Goal: Use online tool/utility: Utilize a website feature to perform a specific function

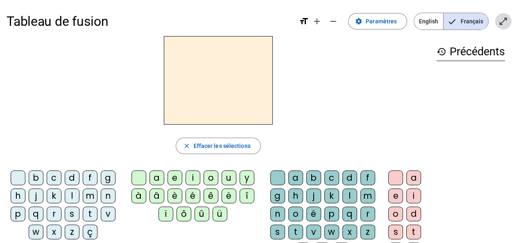
click at [505, 20] on mat-icon "open_in_full" at bounding box center [503, 21] width 10 height 10
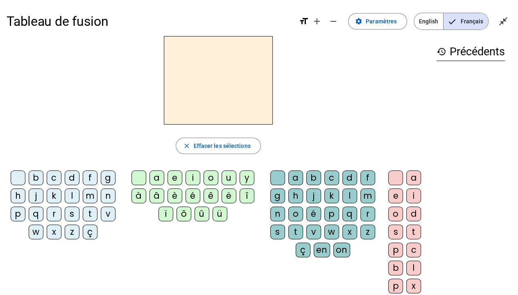
click at [106, 195] on div "n" at bounding box center [108, 195] width 15 height 15
click at [207, 175] on div "o" at bounding box center [210, 177] width 15 height 15
click at [291, 228] on div "t" at bounding box center [295, 231] width 15 height 15
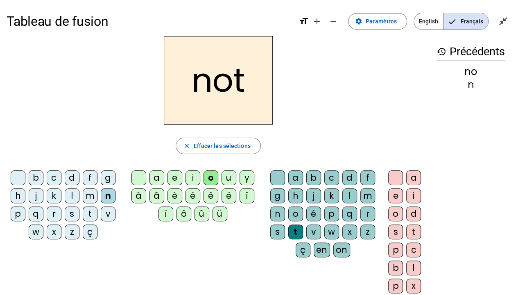
click at [392, 192] on div "e" at bounding box center [395, 195] width 15 height 15
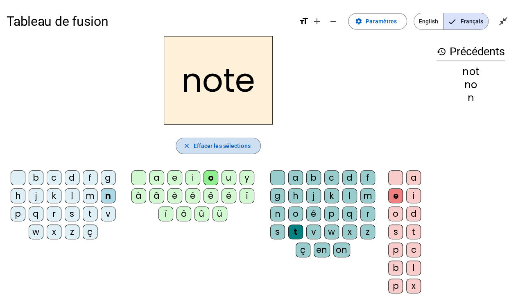
click at [197, 143] on span "Effacer les sélections" at bounding box center [221, 146] width 57 height 10
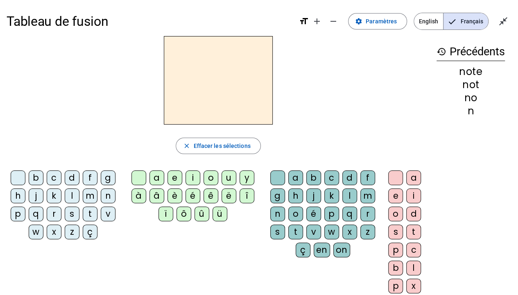
click at [105, 211] on div "v" at bounding box center [108, 213] width 15 height 15
click at [206, 177] on div "o" at bounding box center [210, 177] width 15 height 15
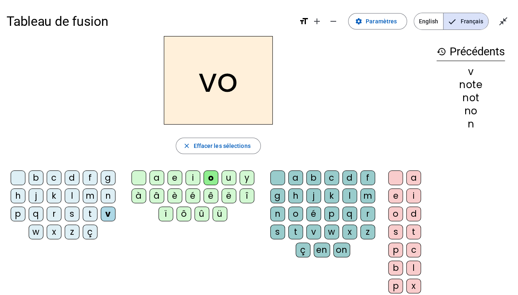
click at [292, 232] on div "t" at bounding box center [295, 231] width 15 height 15
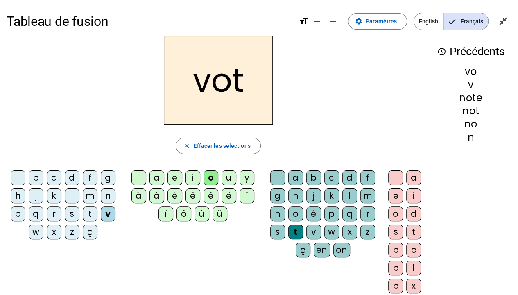
click at [393, 193] on div "e" at bounding box center [395, 195] width 15 height 15
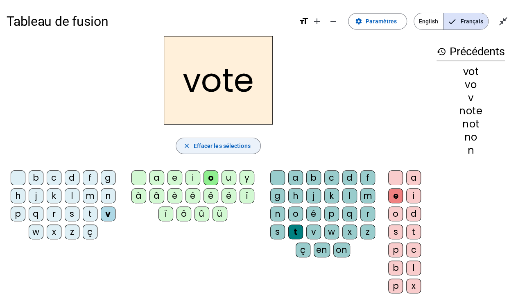
click at [189, 142] on mat-icon "close" at bounding box center [186, 145] width 7 height 7
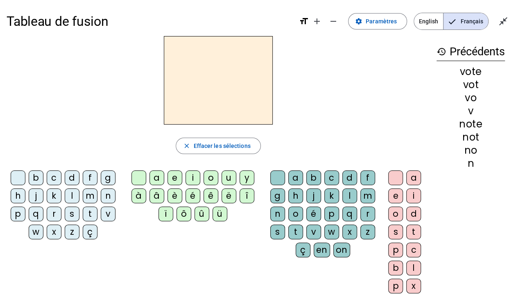
click at [107, 213] on div "v" at bounding box center [108, 213] width 15 height 15
click at [190, 174] on div "i" at bounding box center [192, 177] width 15 height 15
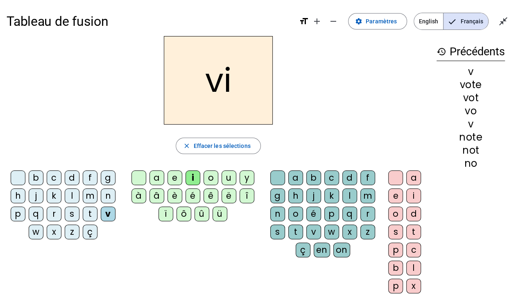
click at [348, 177] on div "d" at bounding box center [349, 177] width 15 height 15
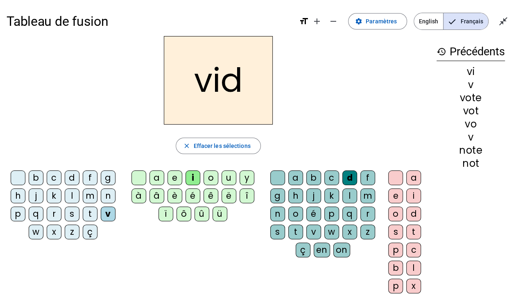
click at [393, 191] on div "e" at bounding box center [395, 195] width 15 height 15
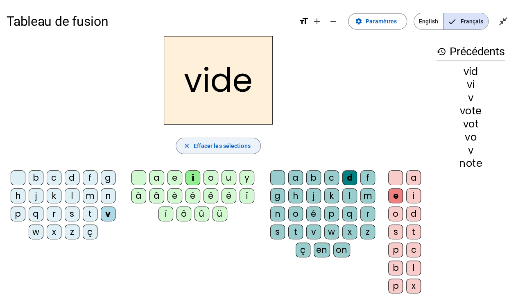
click at [202, 142] on span "Effacer les sélections" at bounding box center [221, 146] width 57 height 10
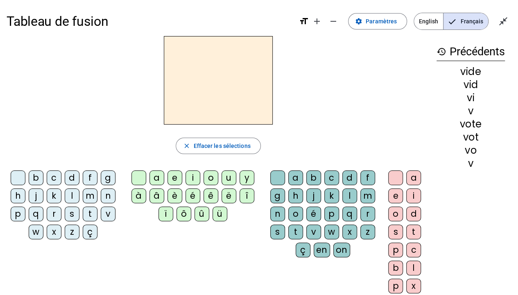
click at [52, 212] on div "r" at bounding box center [54, 213] width 15 height 15
click at [192, 173] on div "i" at bounding box center [192, 177] width 15 height 15
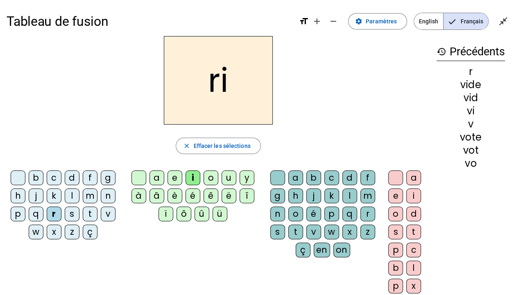
click at [354, 175] on div "d" at bounding box center [349, 177] width 15 height 15
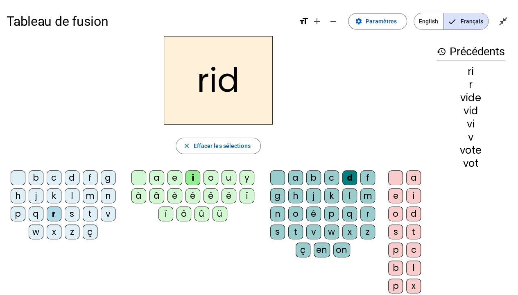
click at [395, 192] on div "e" at bounding box center [395, 195] width 15 height 15
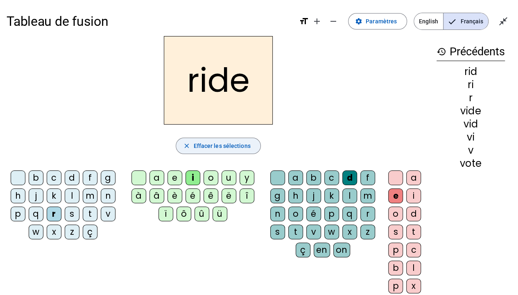
click at [191, 142] on span "button" at bounding box center [218, 146] width 84 height 20
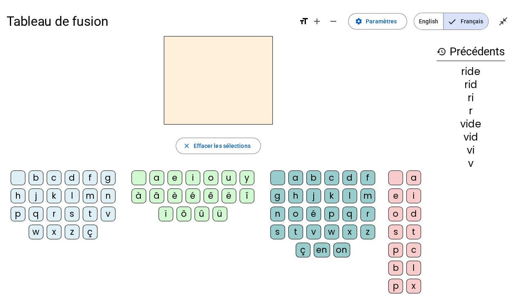
click at [51, 211] on div "r" at bounding box center [54, 213] width 15 height 15
click at [227, 174] on div "u" at bounding box center [229, 177] width 15 height 15
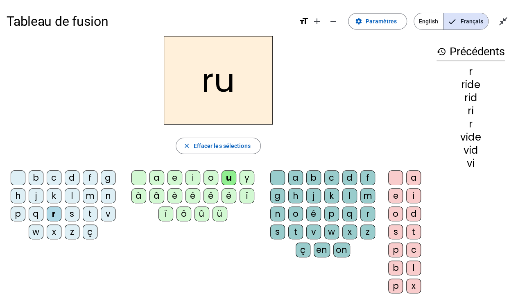
click at [349, 175] on div "d" at bounding box center [349, 177] width 15 height 15
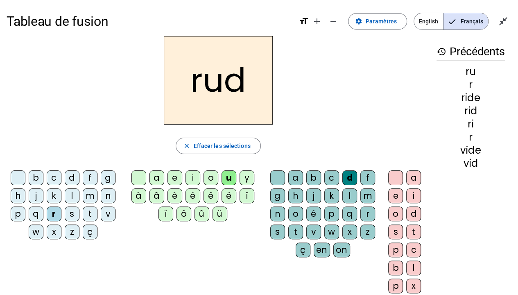
click at [394, 192] on div "e" at bounding box center [395, 195] width 15 height 15
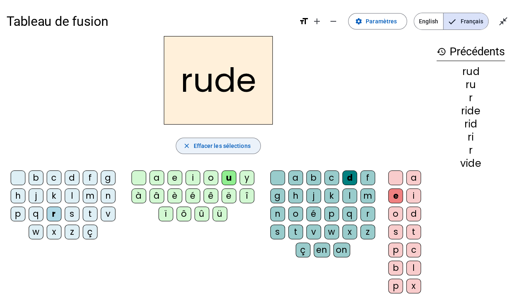
click at [198, 144] on span "Effacer les sélections" at bounding box center [221, 146] width 57 height 10
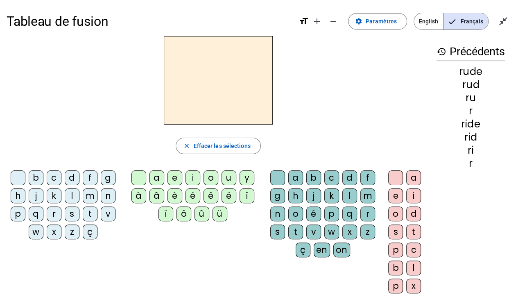
click at [52, 213] on div "r" at bounding box center [54, 213] width 15 height 15
click at [229, 175] on div "u" at bounding box center [229, 177] width 15 height 15
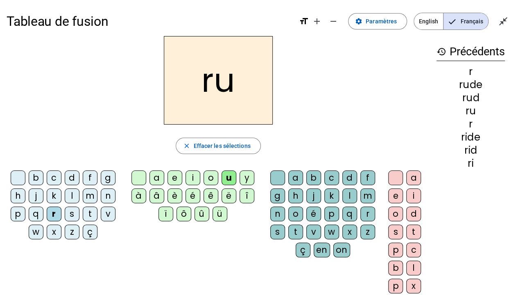
click at [279, 228] on div "s" at bounding box center [277, 231] width 15 height 15
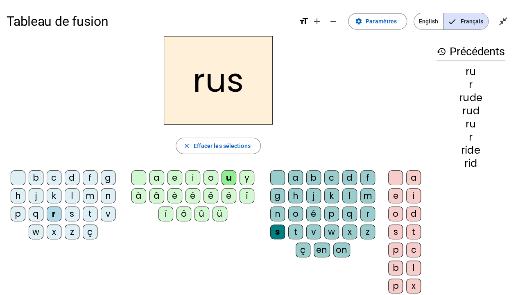
click at [395, 194] on div "e" at bounding box center [395, 195] width 15 height 15
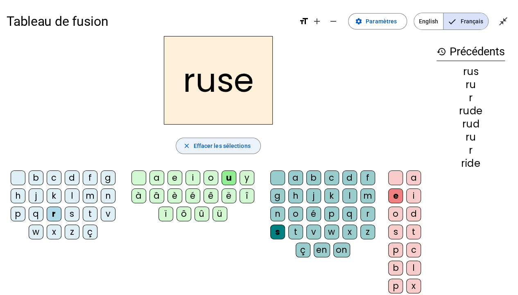
click at [201, 140] on span "button" at bounding box center [218, 146] width 84 height 20
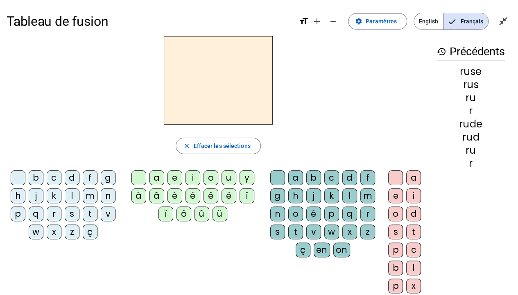
click at [87, 195] on div "m" at bounding box center [90, 195] width 15 height 15
click at [228, 174] on div "u" at bounding box center [229, 177] width 15 height 15
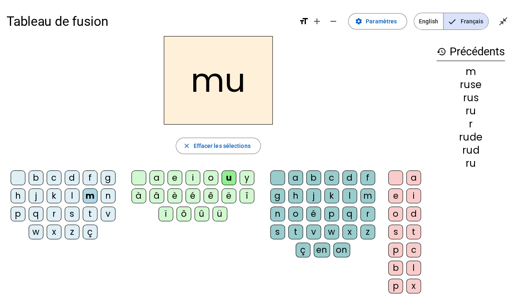
click at [280, 228] on div "s" at bounding box center [277, 231] width 15 height 15
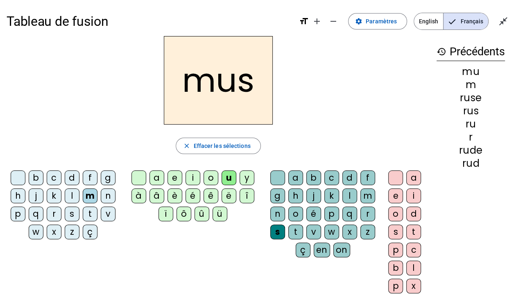
click at [394, 192] on div "e" at bounding box center [395, 195] width 15 height 15
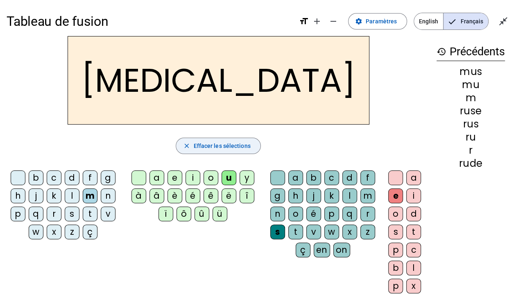
click at [194, 144] on span "Effacer les sélections" at bounding box center [221, 146] width 57 height 10
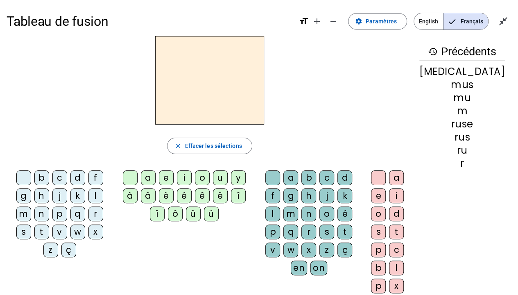
click at [34, 177] on div "b" at bounding box center [41, 177] width 15 height 15
click at [228, 176] on div "u" at bounding box center [220, 177] width 15 height 15
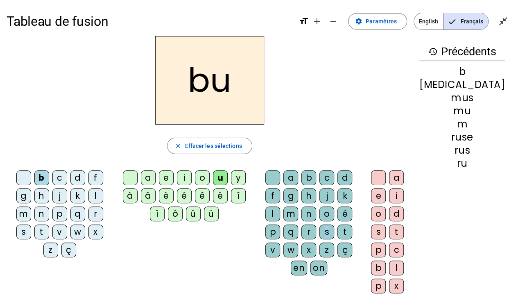
click at [319, 231] on div "s" at bounding box center [326, 231] width 15 height 15
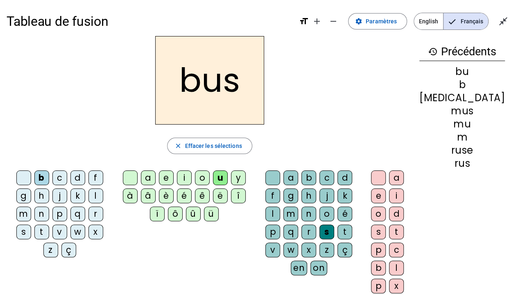
click at [386, 192] on div "e" at bounding box center [378, 195] width 15 height 15
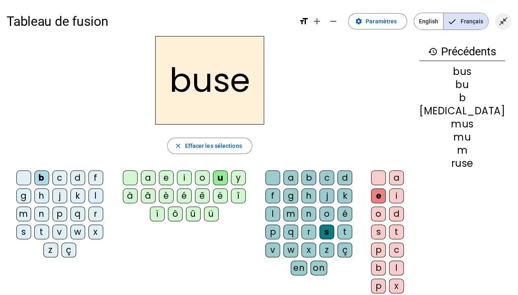
click at [502, 20] on mat-icon "close_fullscreen" at bounding box center [503, 21] width 10 height 10
